Goal: Navigation & Orientation: Find specific page/section

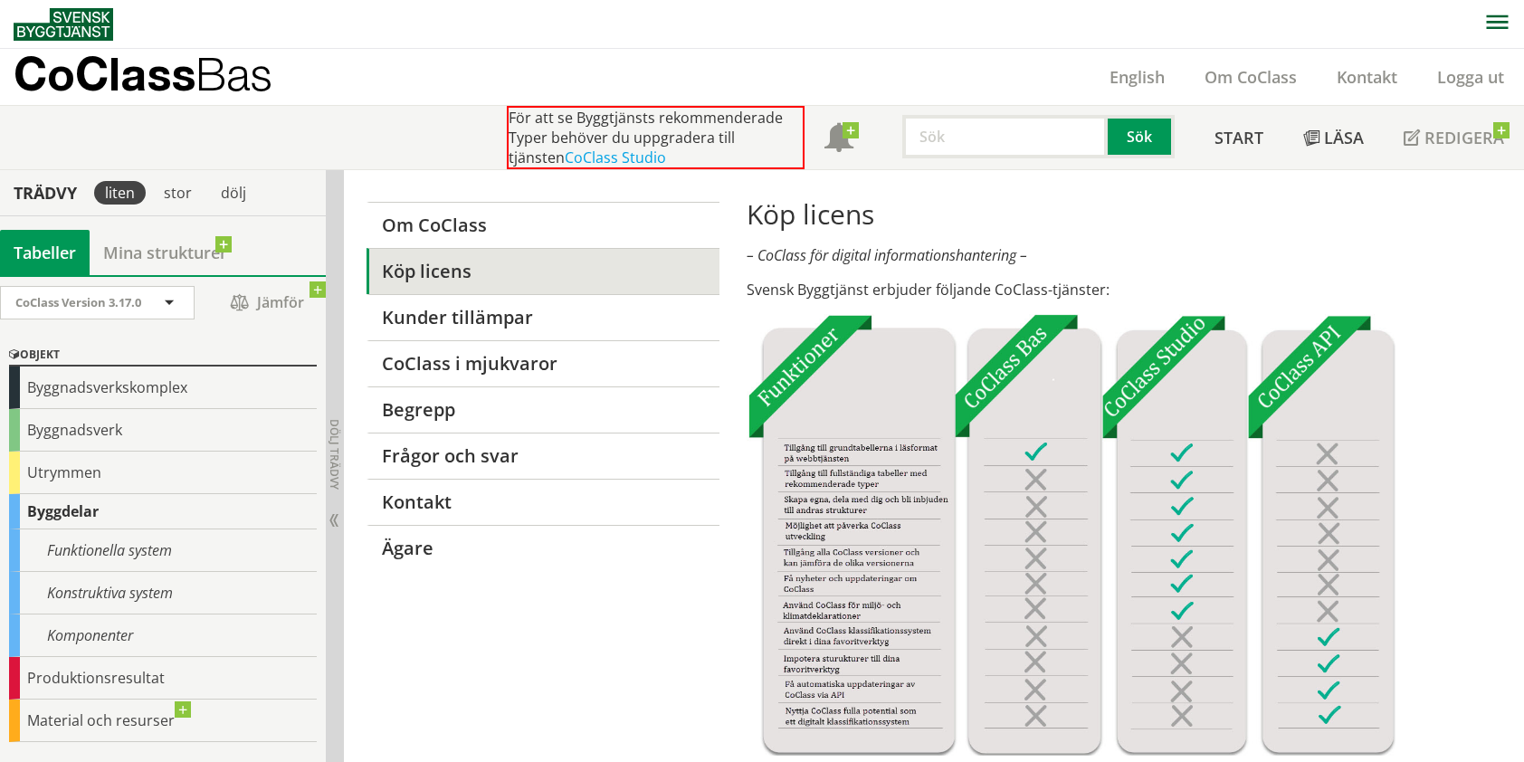
scroll to position [172, 0]
drag, startPoint x: 140, startPoint y: 594, endPoint x: 162, endPoint y: 594, distance: 21.7
click at [140, 594] on div "Konstruktiva system" at bounding box center [163, 593] width 308 height 43
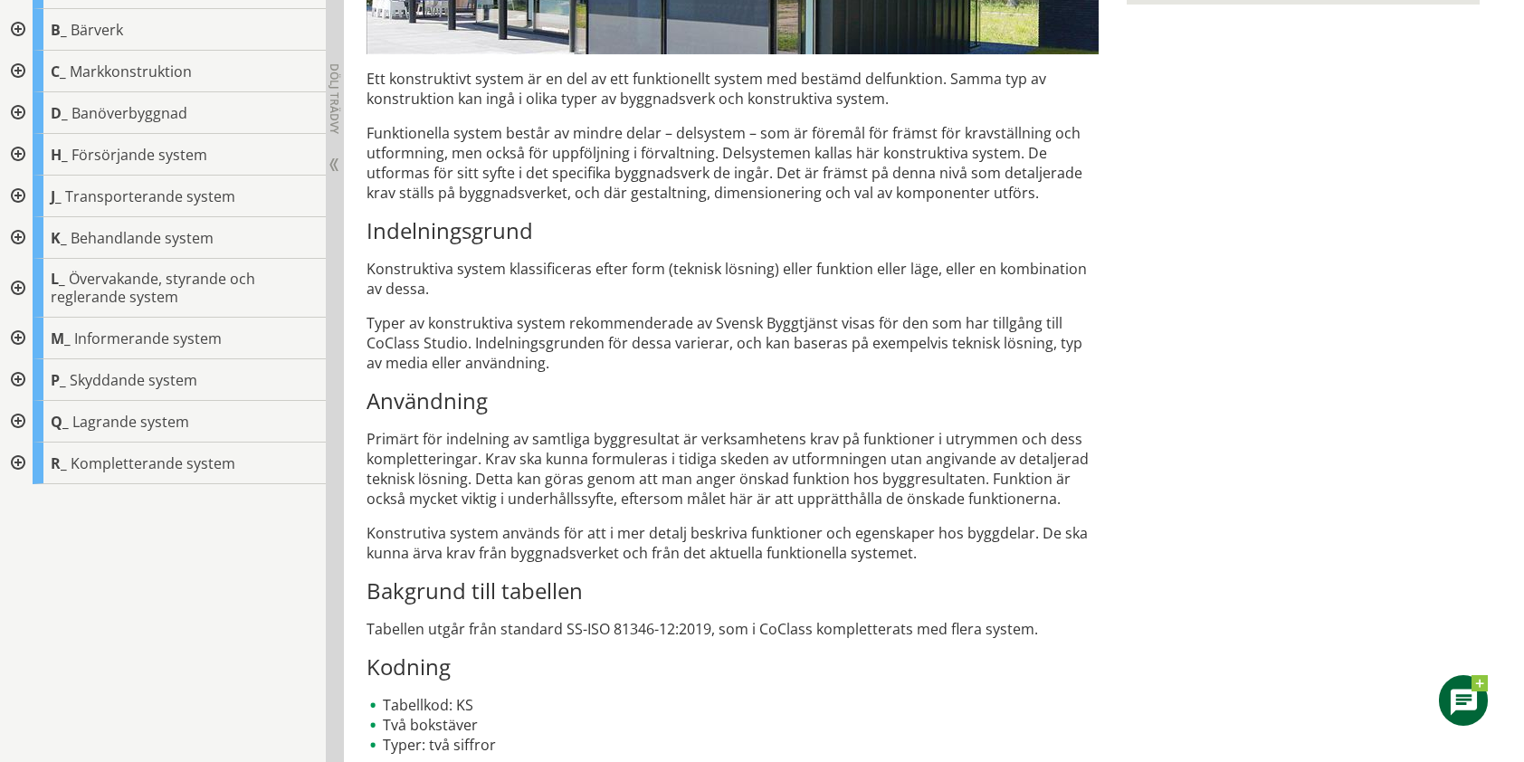
scroll to position [629, 0]
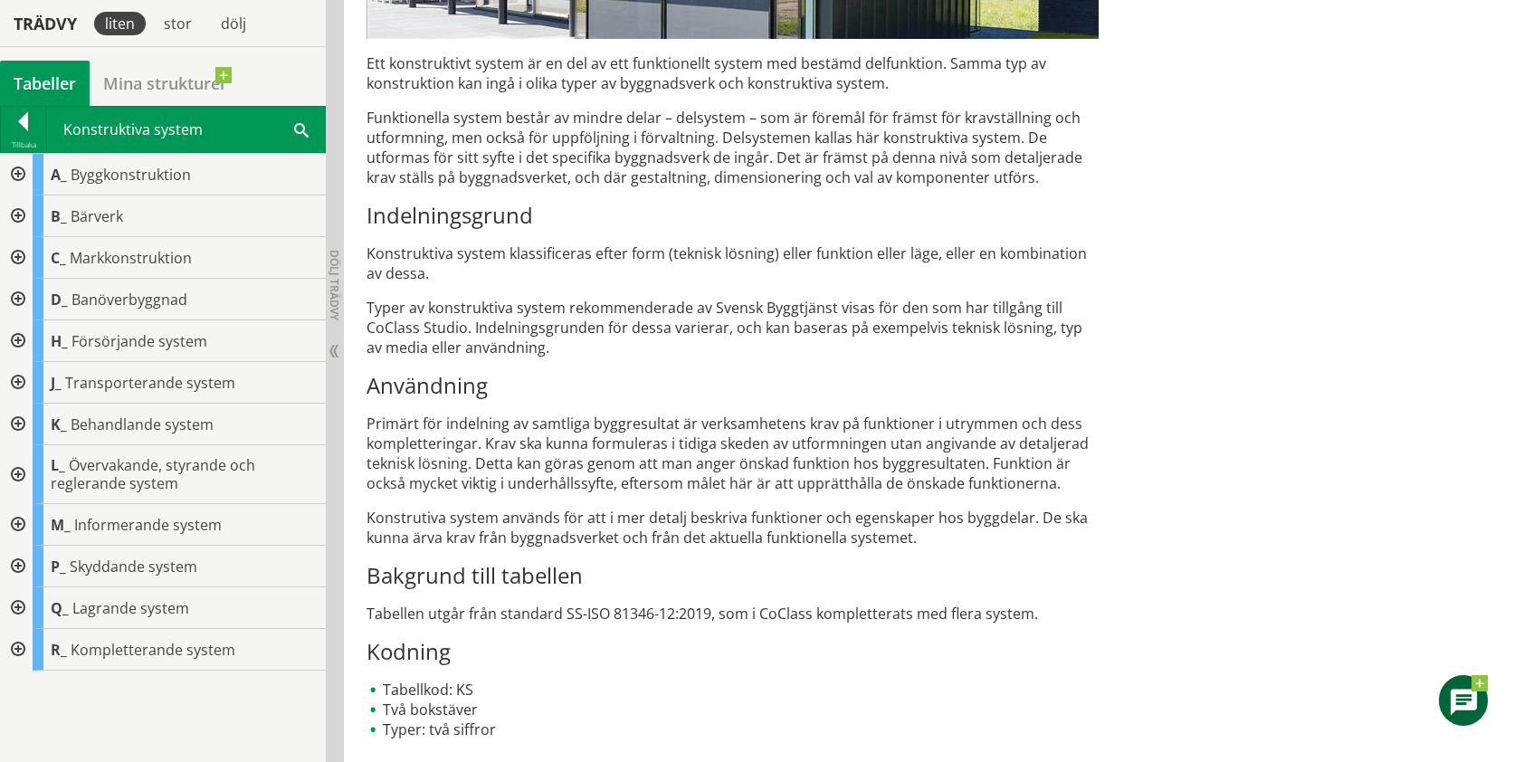
click at [20, 172] on div at bounding box center [16, 175] width 33 height 42
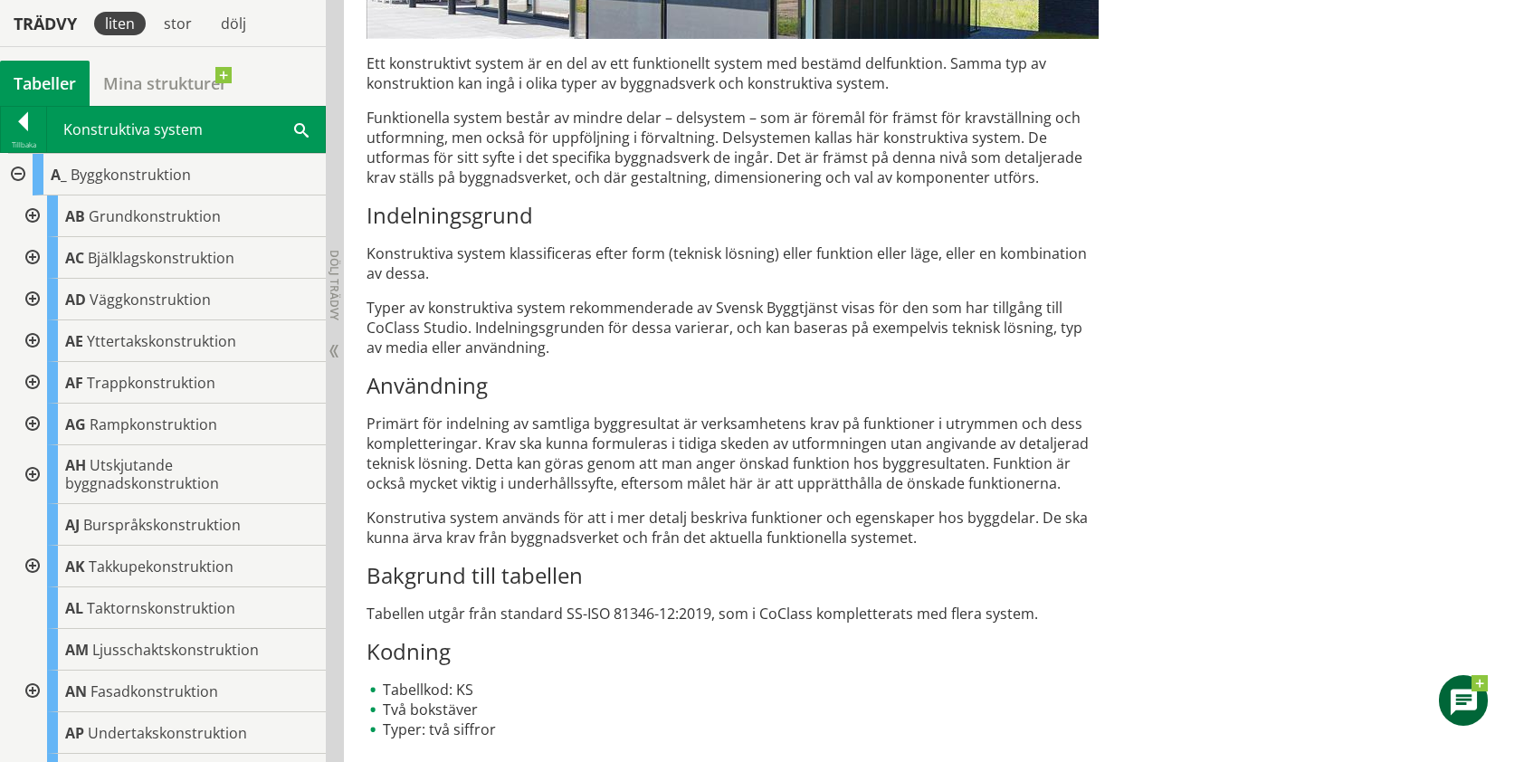
click at [36, 212] on div at bounding box center [30, 216] width 33 height 42
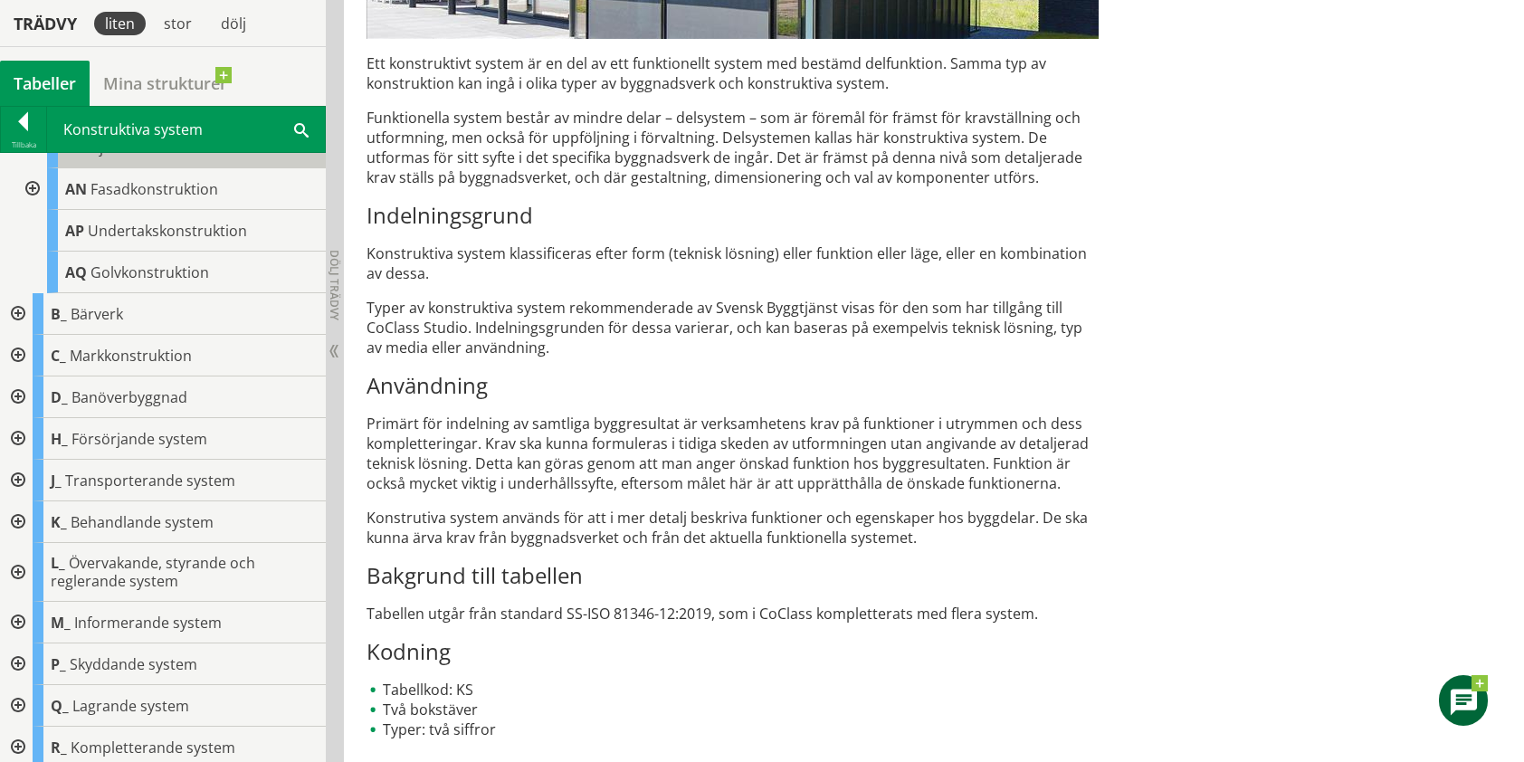
scroll to position [673, 0]
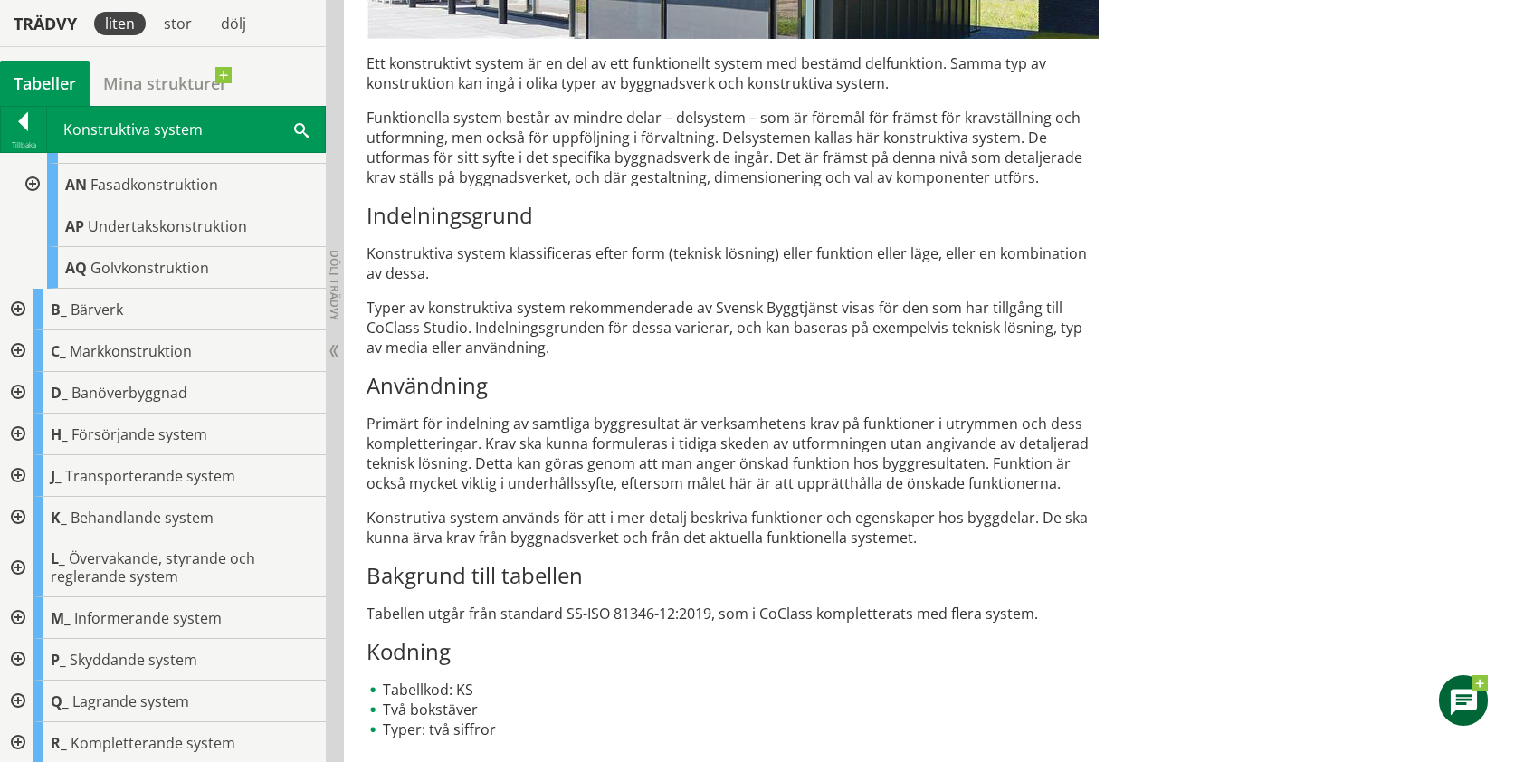
click at [14, 300] on div at bounding box center [16, 310] width 33 height 42
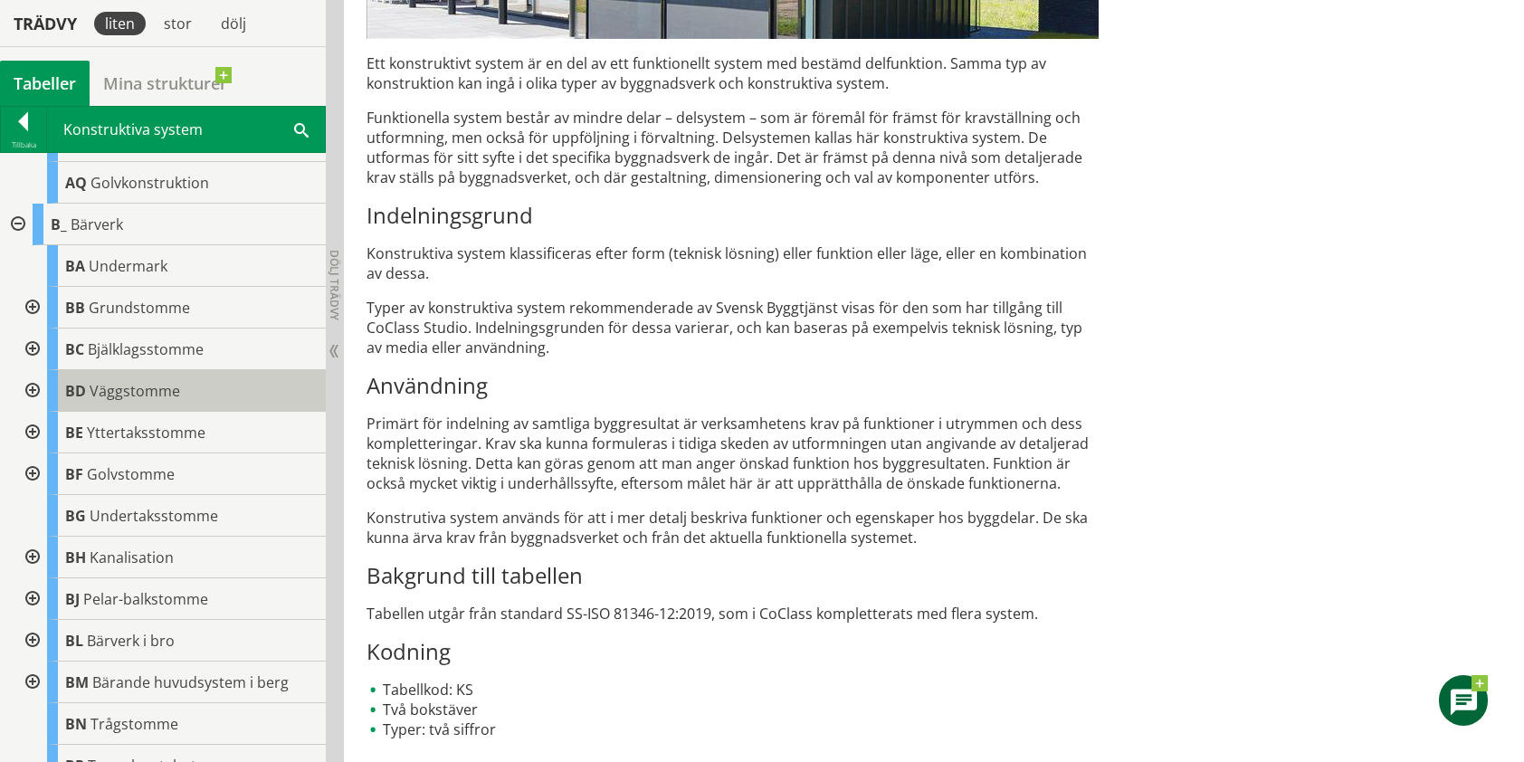
scroll to position [764, 0]
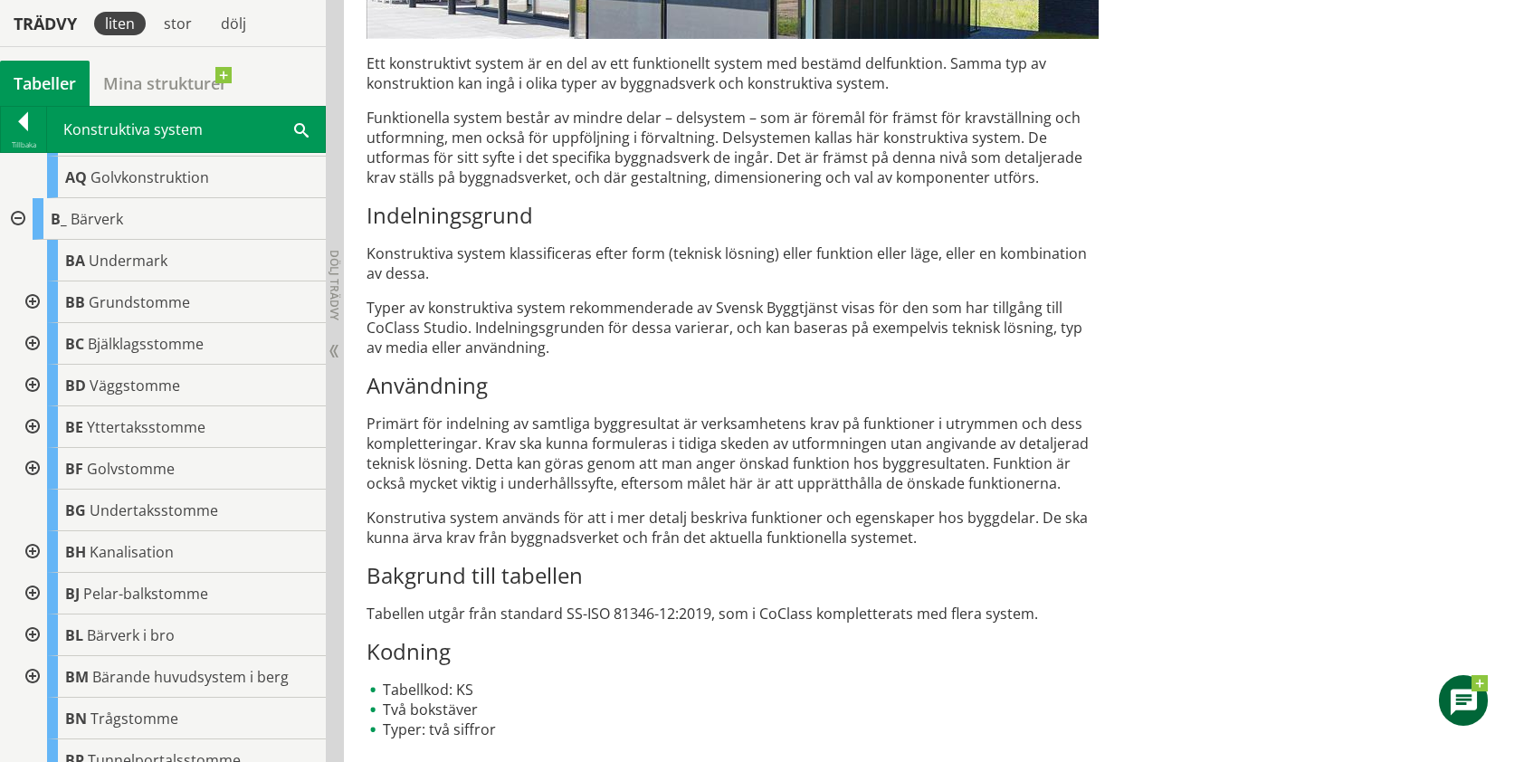
click at [31, 293] on div at bounding box center [30, 302] width 33 height 42
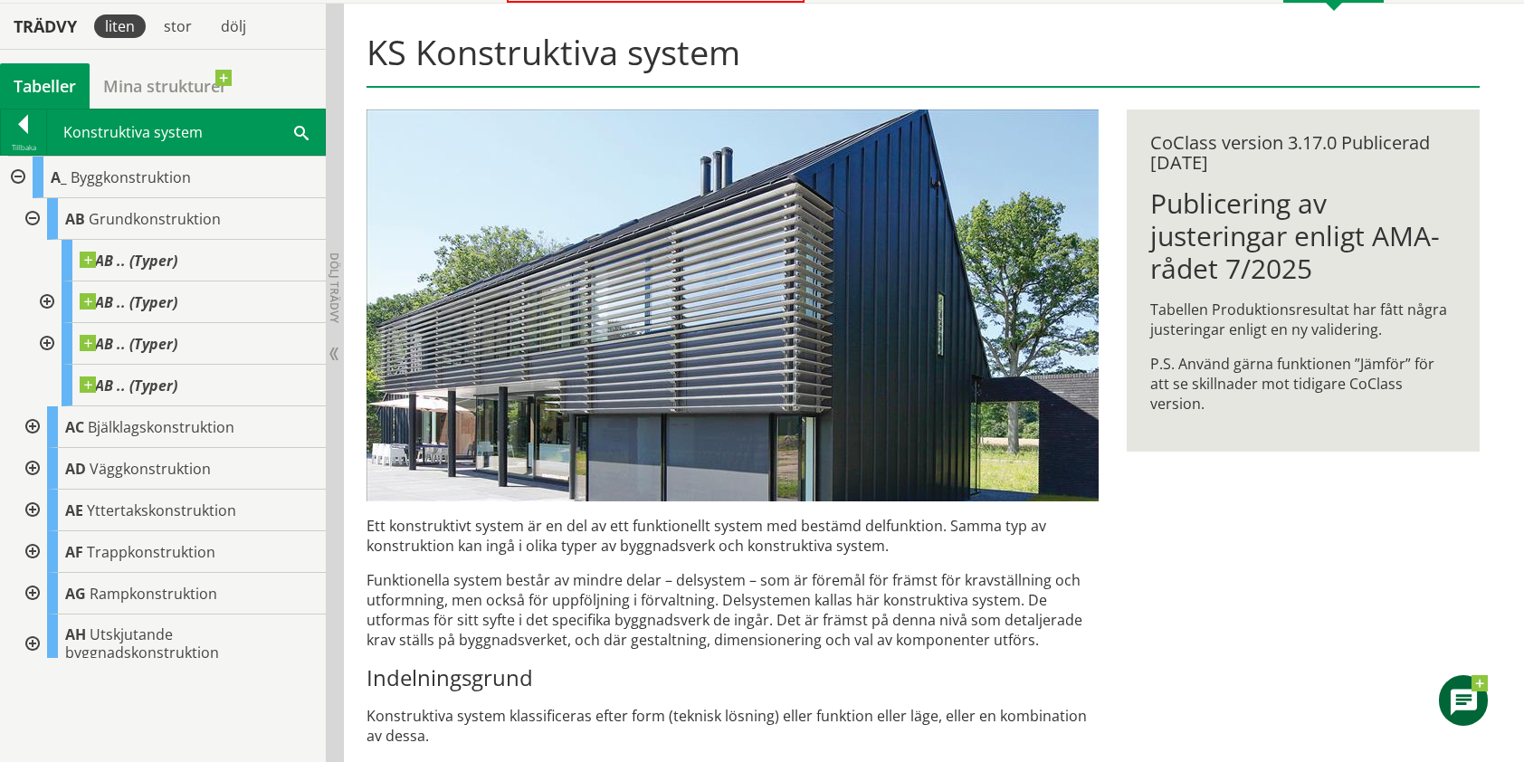
scroll to position [0, 0]
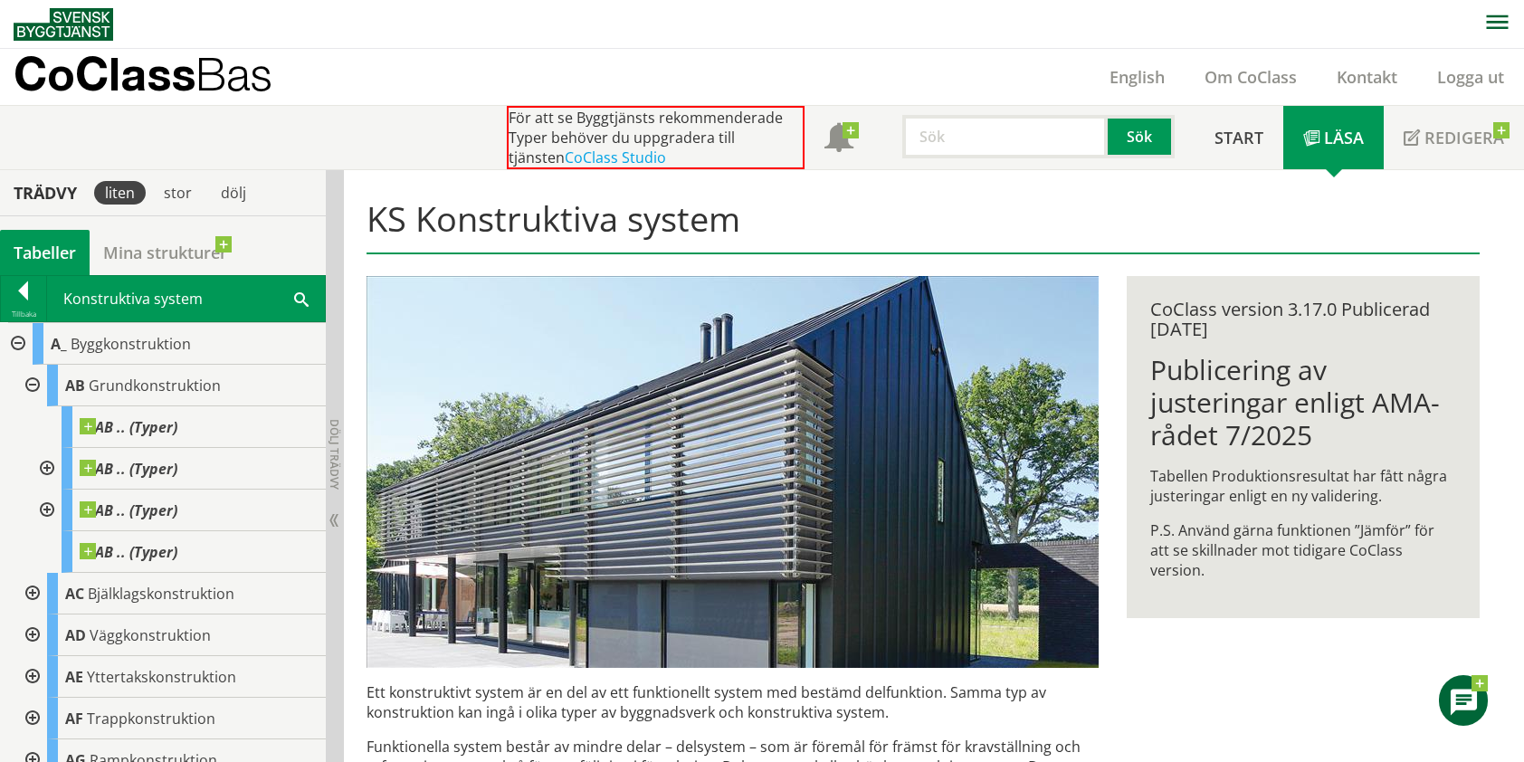
click at [87, 14] on img at bounding box center [64, 24] width 100 height 33
